Goal: Task Accomplishment & Management: Complete application form

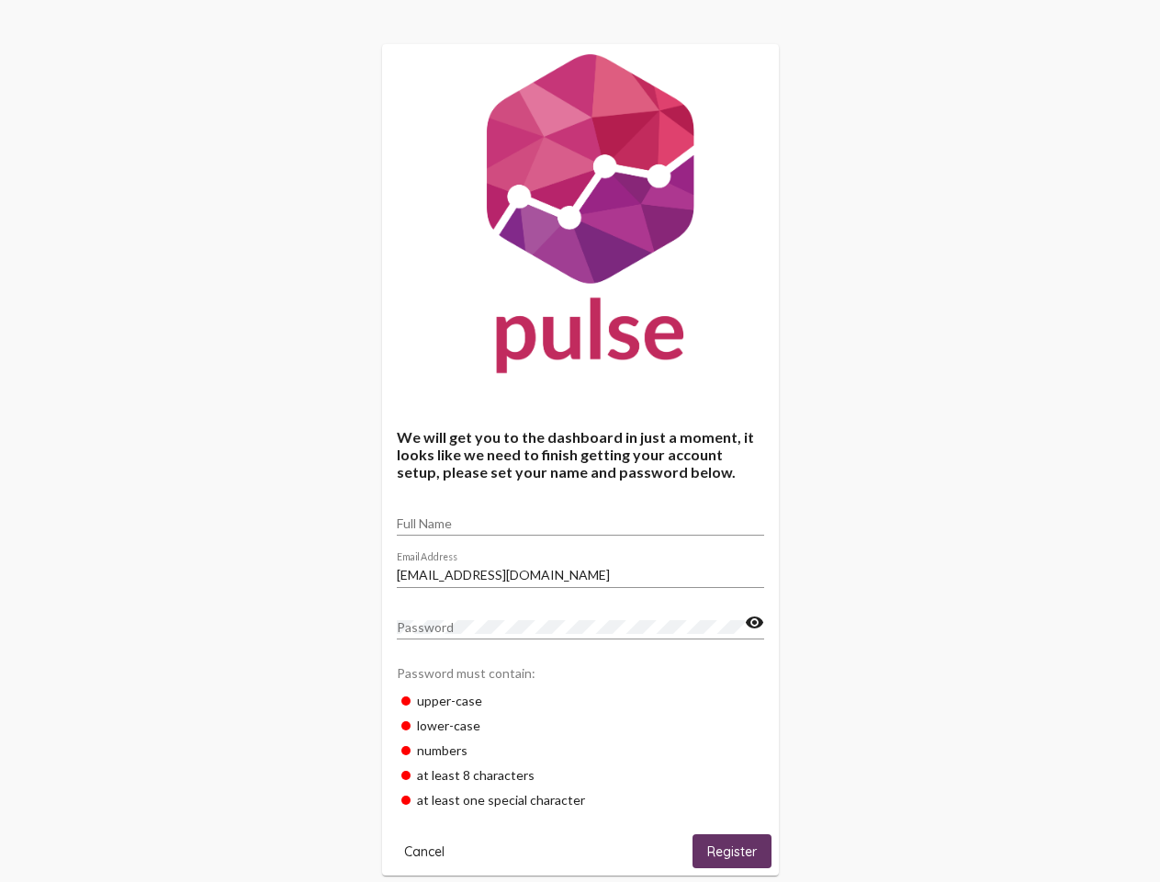
click at [581, 517] on input "Full Name" at bounding box center [580, 523] width 367 height 15
click at [581, 570] on input "[EMAIL_ADDRESS][DOMAIN_NAME]" at bounding box center [580, 575] width 367 height 15
click at [754, 623] on mat-icon "visibility" at bounding box center [754, 623] width 19 height 22
click at [424, 851] on span "Cancel" at bounding box center [424, 851] width 40 height 17
click at [732, 851] on span "Register" at bounding box center [732, 851] width 50 height 17
